Goal: Register for event/course

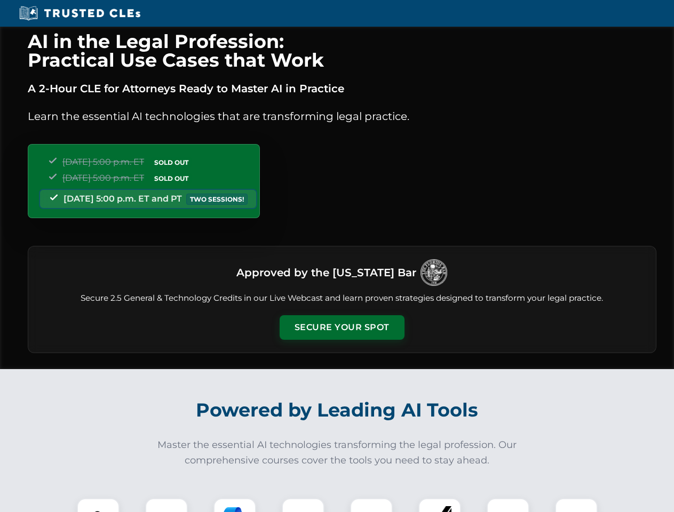
click at [342, 328] on button "Secure Your Spot" at bounding box center [342, 327] width 125 height 25
click at [98, 505] on img at bounding box center [98, 519] width 31 height 31
